Goal: Find specific fact: Find specific fact

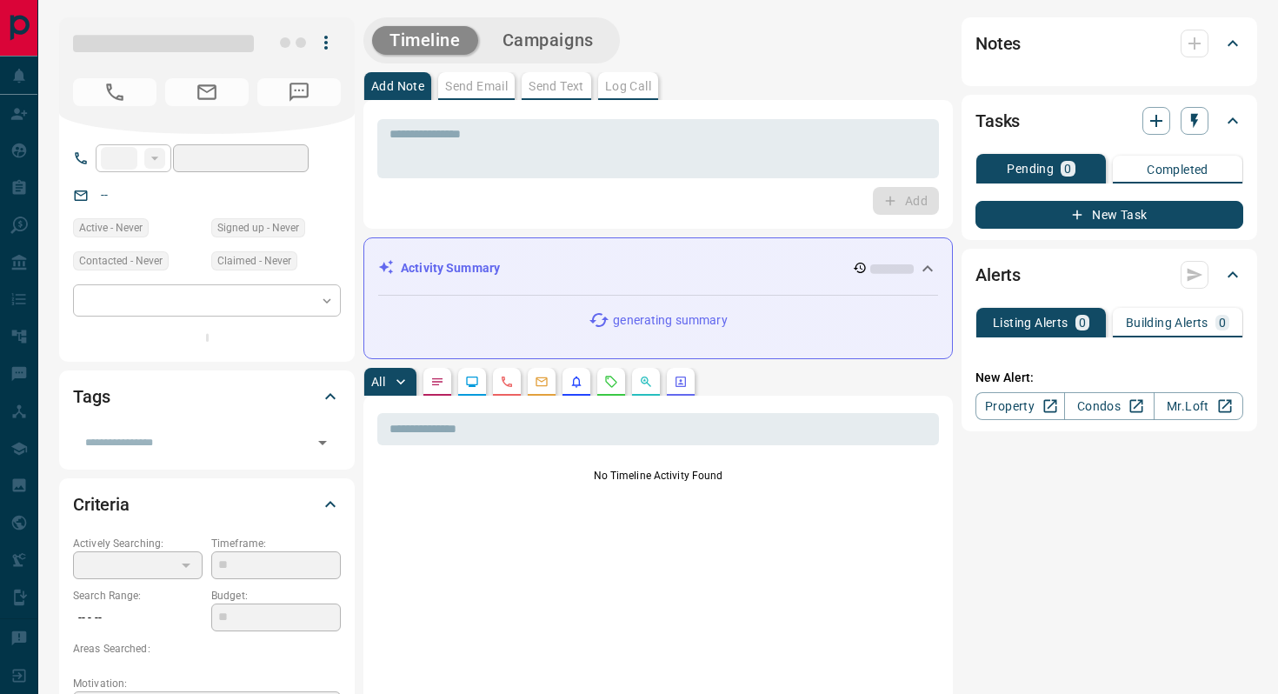
type input "**"
type input "**********"
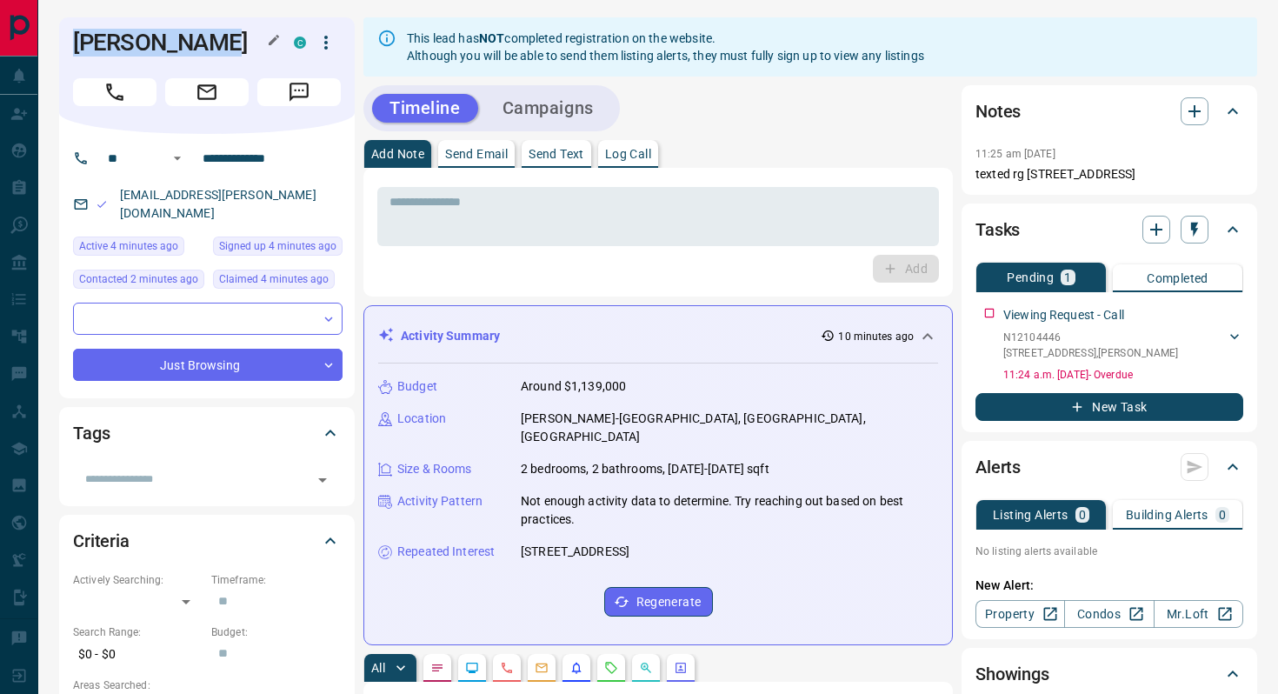
drag, startPoint x: 236, startPoint y: 45, endPoint x: 83, endPoint y: 41, distance: 153.1
click at [78, 41] on h1 "[PERSON_NAME]" at bounding box center [170, 43] width 195 height 28
copy h1 "[PERSON_NAME]"
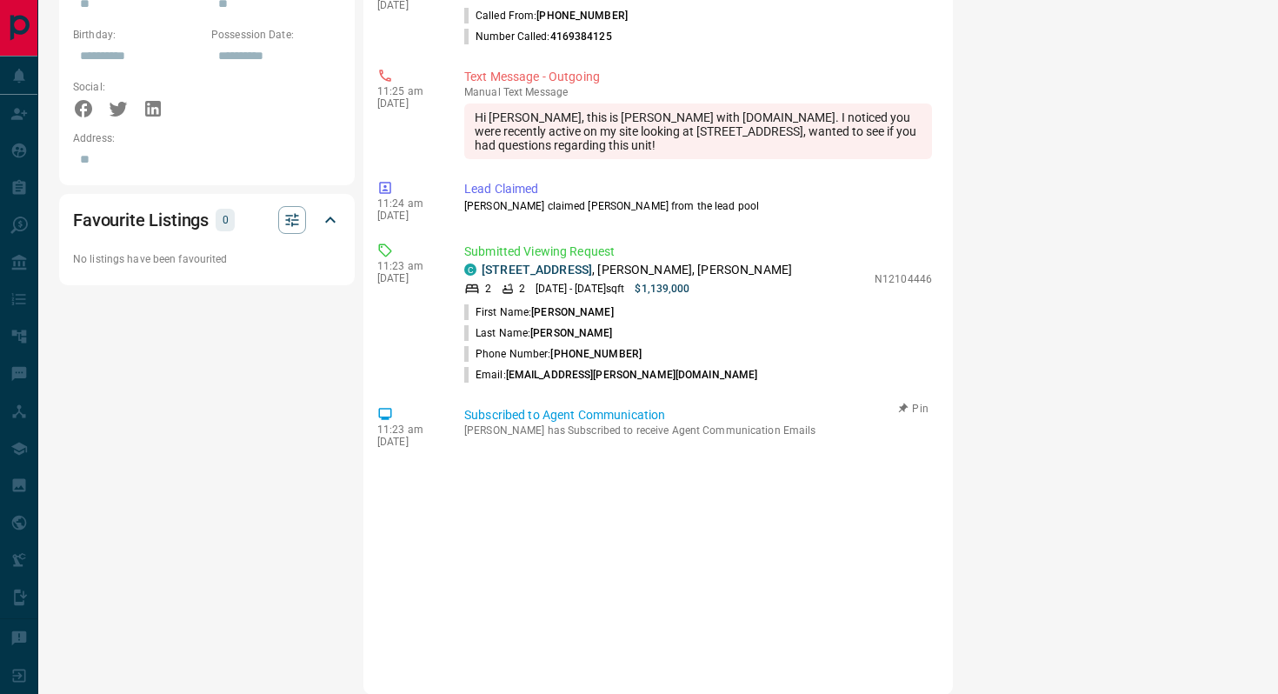
scroll to position [924, 0]
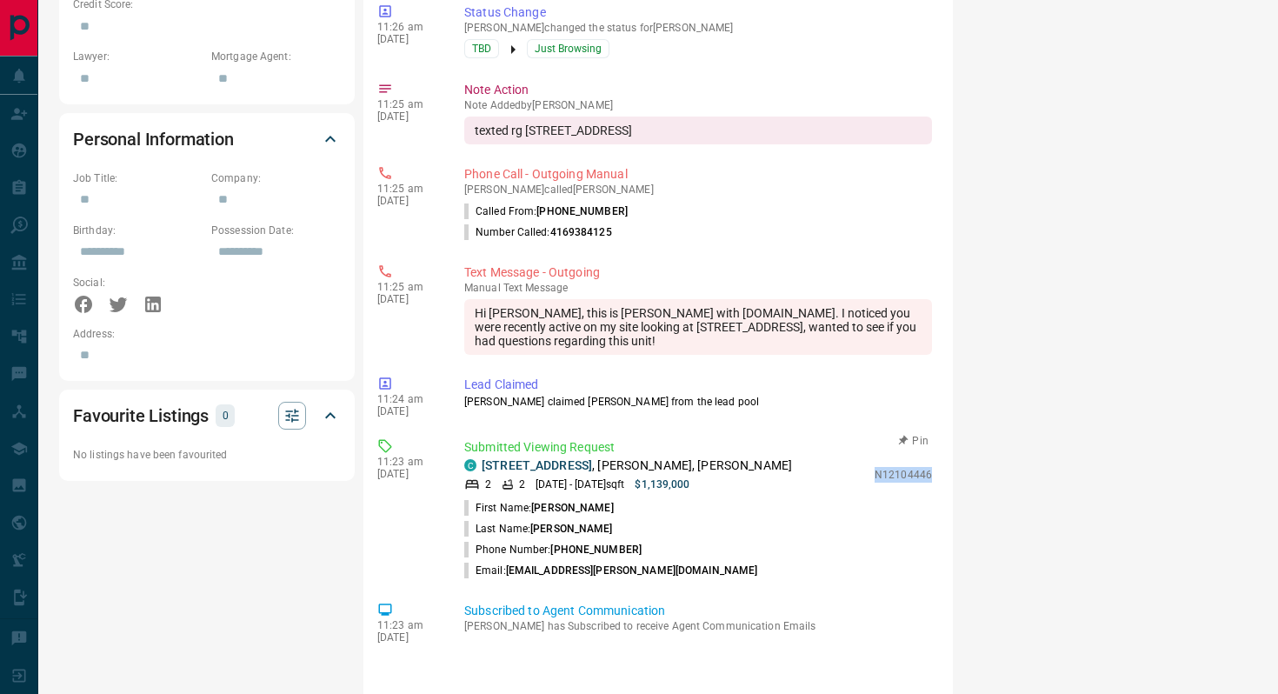
drag, startPoint x: 936, startPoint y: 454, endPoint x: 877, endPoint y: 450, distance: 59.2
click at [877, 450] on div "Submitted Viewing Request C [STREET_ADDRESS][PERSON_NAME][PERSON_NAME] [DATE] -…" at bounding box center [701, 509] width 475 height 143
click at [882, 467] on p "N12104446" at bounding box center [903, 475] width 57 height 16
drag, startPoint x: 876, startPoint y: 451, endPoint x: 950, endPoint y: 451, distance: 73.9
click at [950, 451] on div "​ 11:34 am [DATE] Text Message - Outgoing manual Text Message Yeah for sure! Wh…" at bounding box center [657, 323] width 589 height 1133
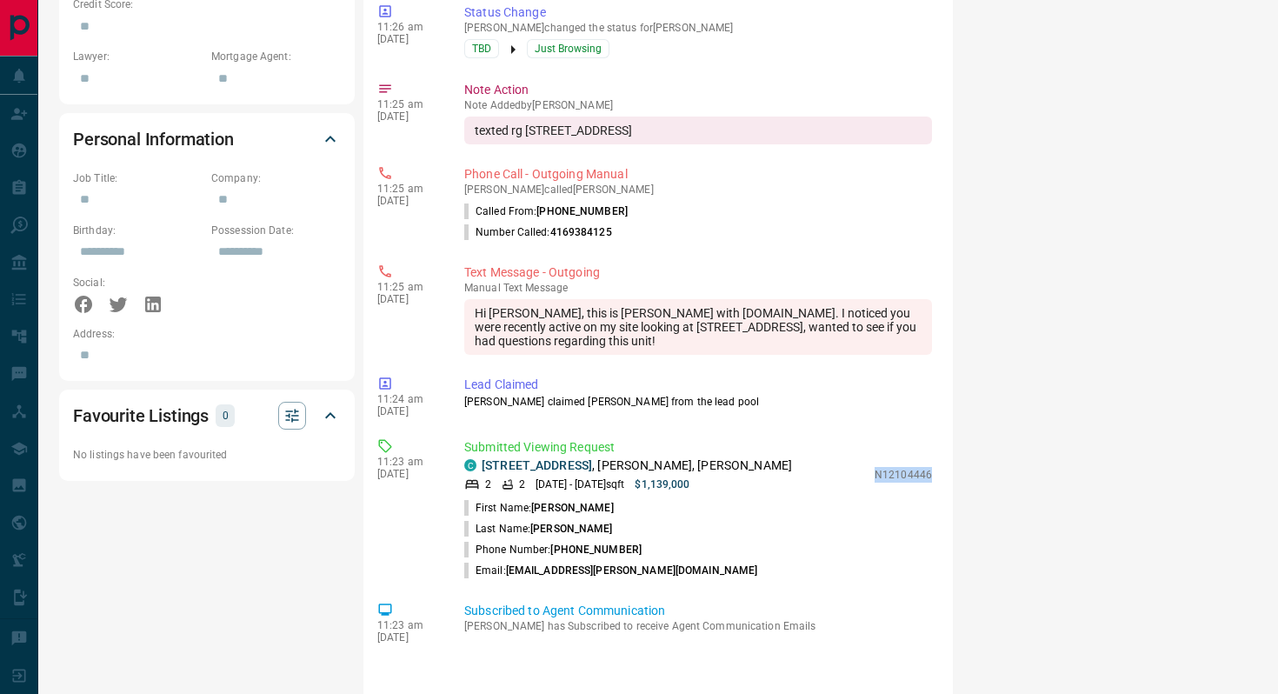
copy p "N12104446"
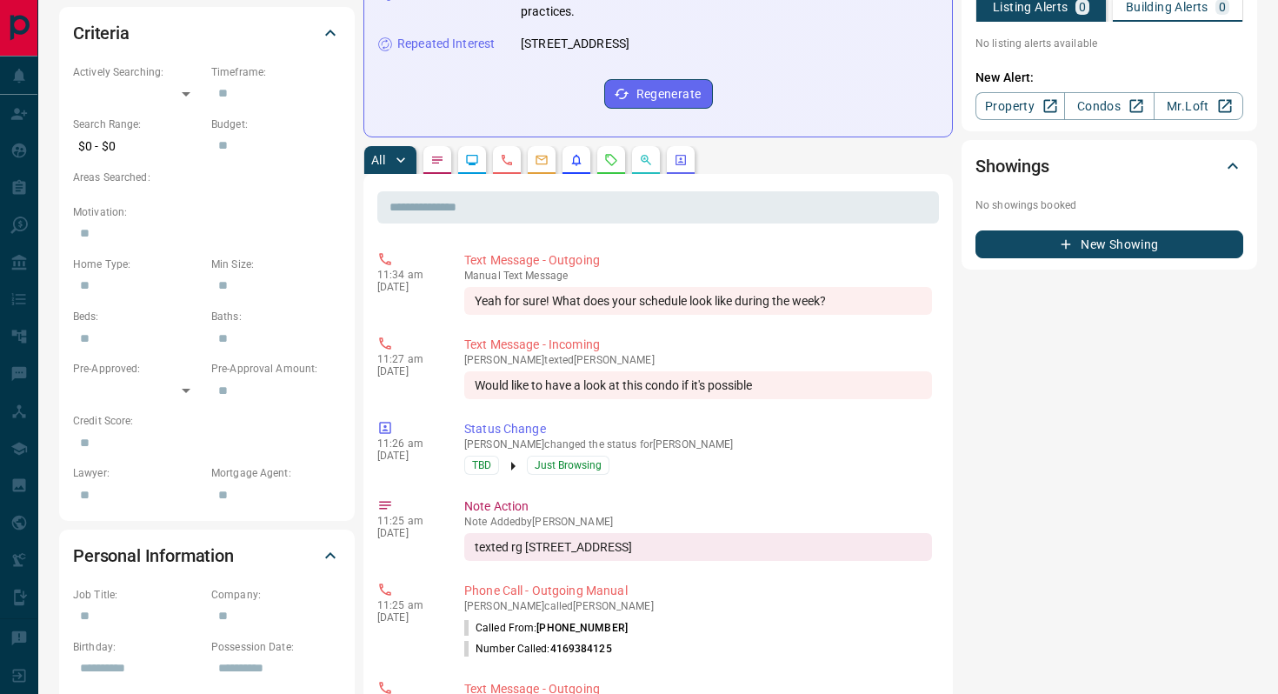
scroll to position [0, 0]
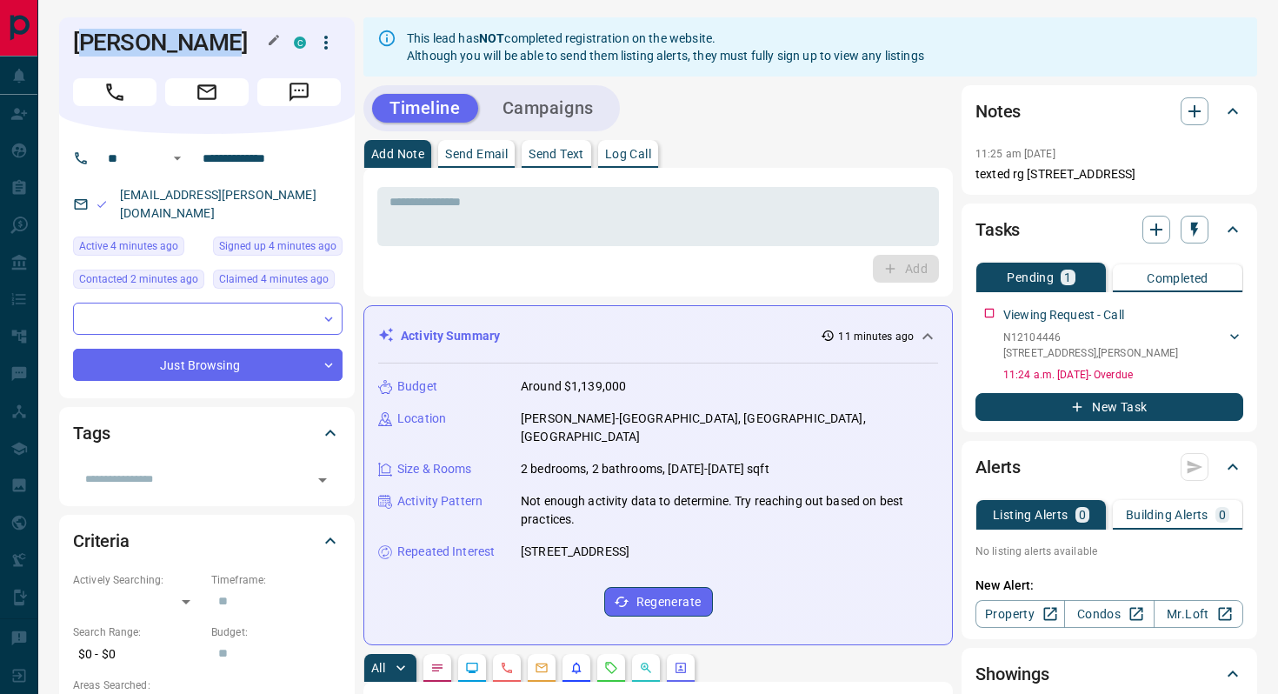
drag, startPoint x: 235, startPoint y: 44, endPoint x: 83, endPoint y: 38, distance: 151.4
click at [83, 38] on h1 "[PERSON_NAME]" at bounding box center [170, 43] width 195 height 28
